Goal: Navigation & Orientation: Find specific page/section

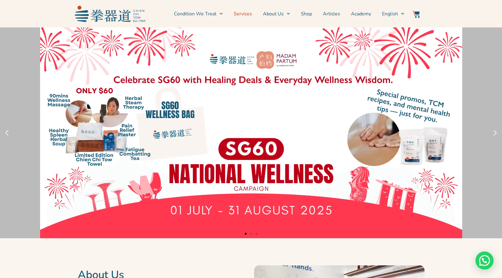
click at [245, 14] on link "Services" at bounding box center [243, 13] width 18 height 15
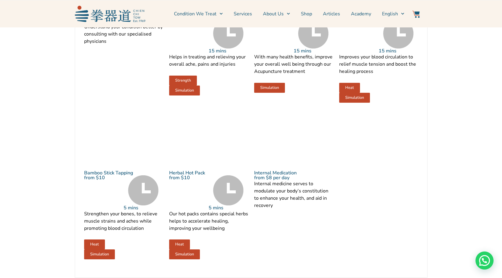
scroll to position [723, 0]
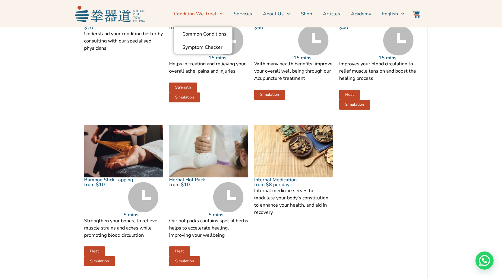
click at [218, 13] on link "Condition We Treat" at bounding box center [198, 13] width 49 height 15
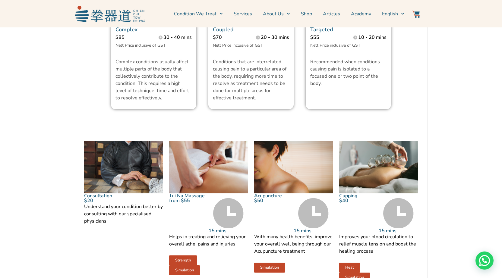
scroll to position [542, 0]
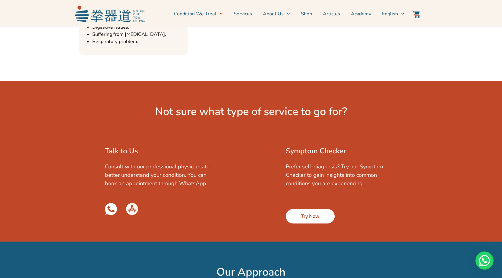
scroll to position [753, 0]
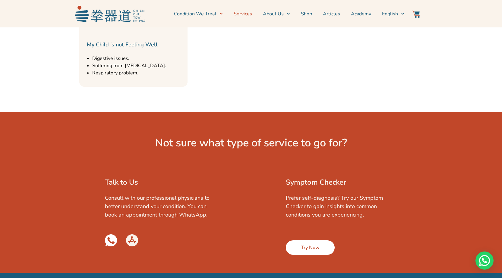
click at [247, 13] on link "Services" at bounding box center [243, 13] width 18 height 15
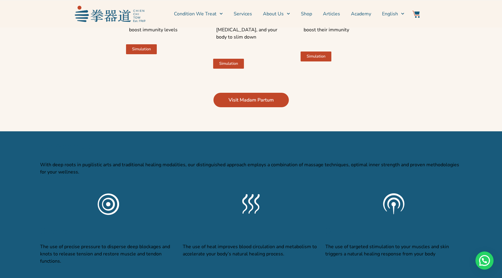
scroll to position [1386, 0]
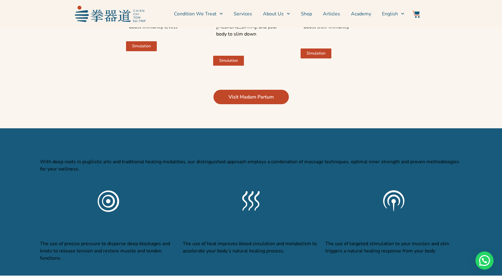
click at [253, 101] on span "Visit Madam Partum" at bounding box center [250, 96] width 45 height 7
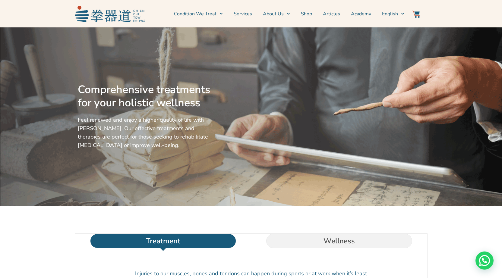
scroll to position [0, 0]
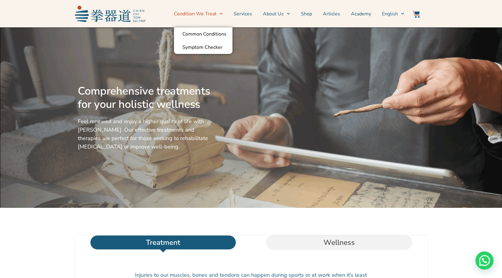
click at [215, 11] on link "Condition We Treat" at bounding box center [198, 13] width 49 height 15
click at [218, 13] on link "Condition We Treat" at bounding box center [198, 13] width 49 height 15
click at [219, 36] on link "Common Conditions" at bounding box center [203, 33] width 58 height 13
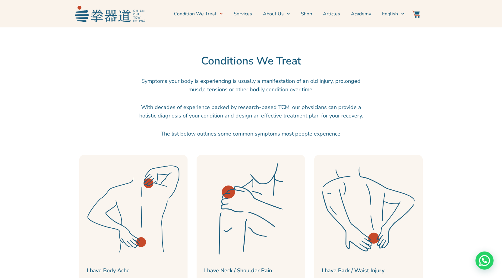
scroll to position [121, 0]
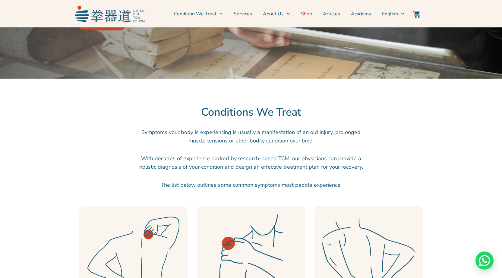
click at [312, 13] on link "Shop" at bounding box center [306, 13] width 11 height 15
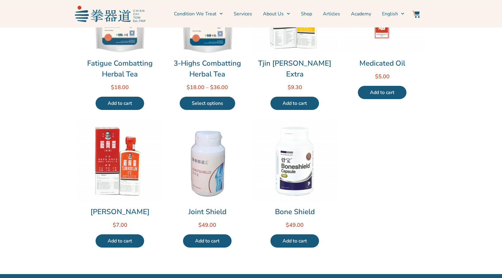
scroll to position [271, 0]
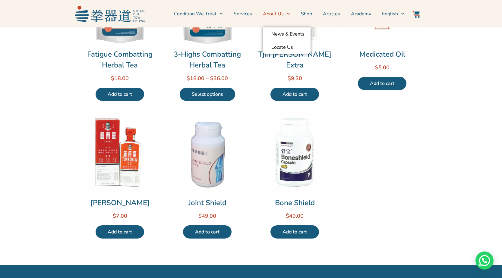
click at [284, 13] on link "About Us" at bounding box center [276, 13] width 27 height 15
click at [278, 13] on link "About Us" at bounding box center [276, 13] width 27 height 15
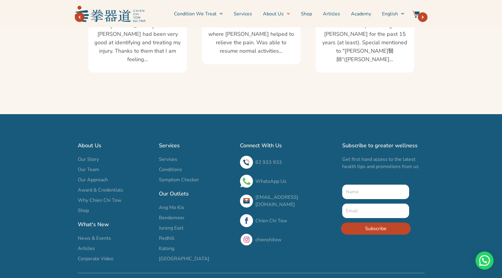
scroll to position [1115, 0]
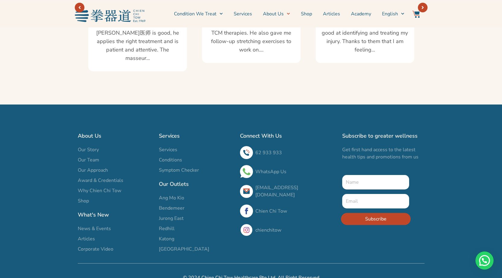
click at [171, 146] on span "Services" at bounding box center [168, 149] width 18 height 7
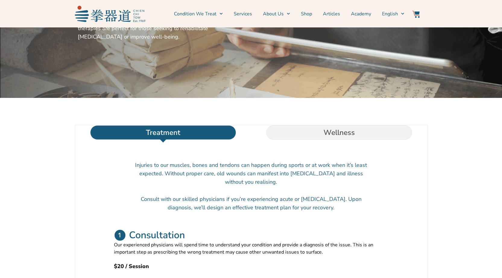
scroll to position [121, 0]
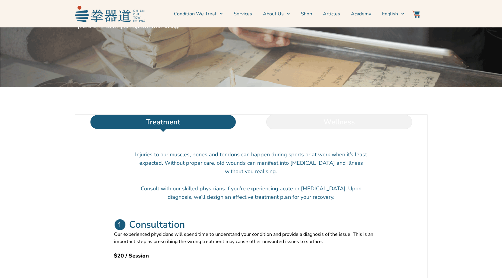
click at [324, 129] on li "Wellness" at bounding box center [339, 122] width 176 height 14
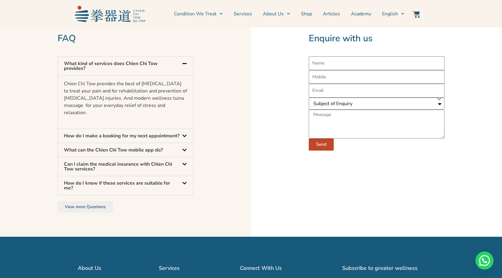
scroll to position [1717, 0]
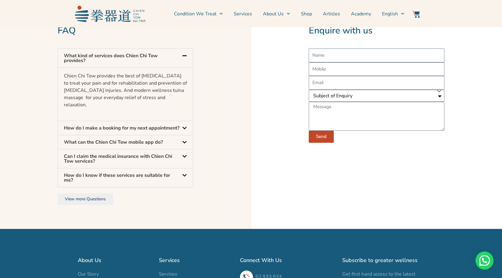
click at [184, 178] on icon at bounding box center [184, 175] width 5 height 5
